Goal: Transaction & Acquisition: Purchase product/service

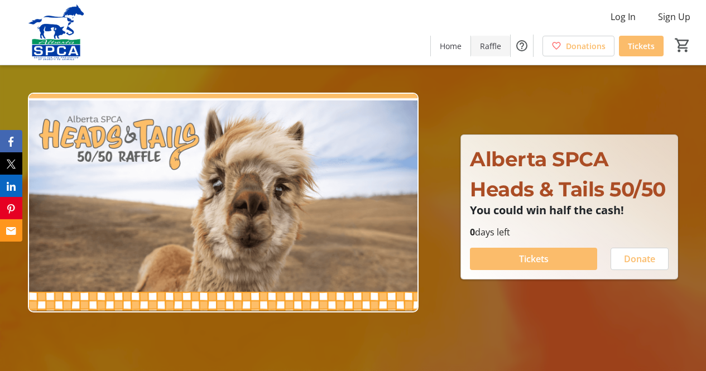
click at [492, 46] on span "Raffle" at bounding box center [490, 46] width 21 height 12
click at [450, 49] on span "Home" at bounding box center [451, 46] width 22 height 12
click at [454, 46] on span "Home" at bounding box center [451, 46] width 22 height 12
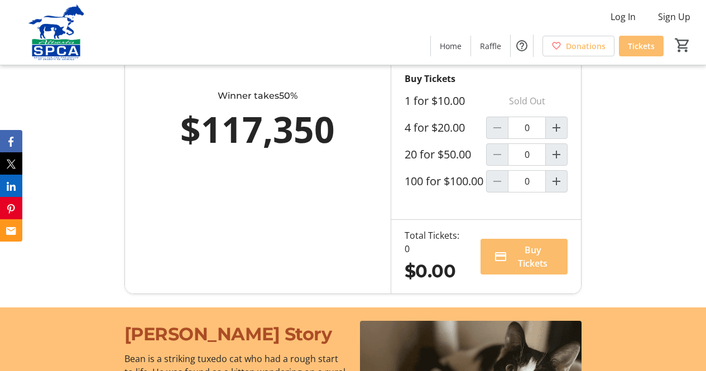
scroll to position [782, 0]
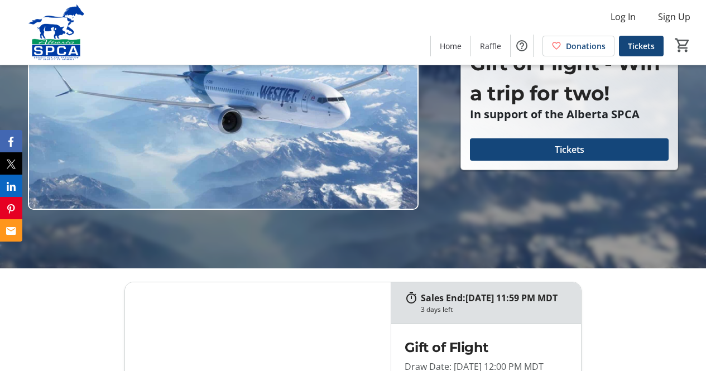
scroll to position [223, 0]
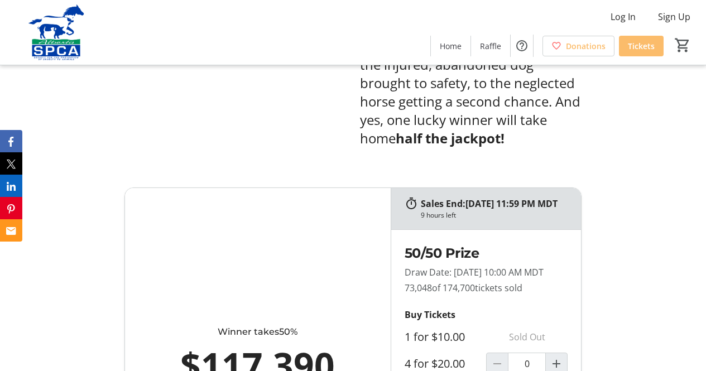
scroll to position [558, 0]
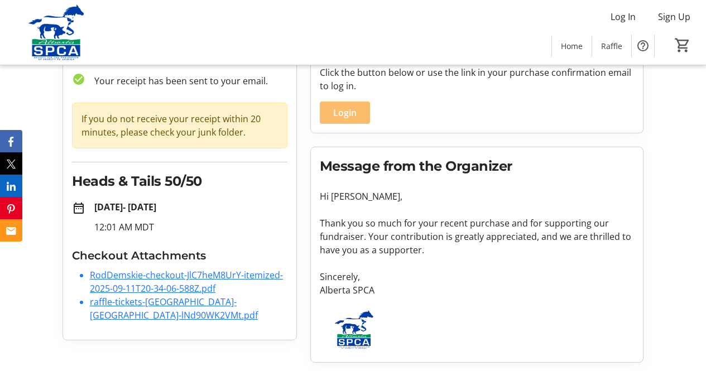
scroll to position [70, 0]
click at [221, 276] on link "RodDemskie-checkout-JlC7heM8UrY-itemized-2025-09-11T20-34-06-588Z.pdf" at bounding box center [186, 282] width 193 height 26
click at [166, 299] on link "raffle-tickets-[GEOGRAPHIC_DATA]-[GEOGRAPHIC_DATA]-lNd90WK2VMt.pdf" at bounding box center [174, 308] width 168 height 26
